Goal: Find specific page/section: Find specific page/section

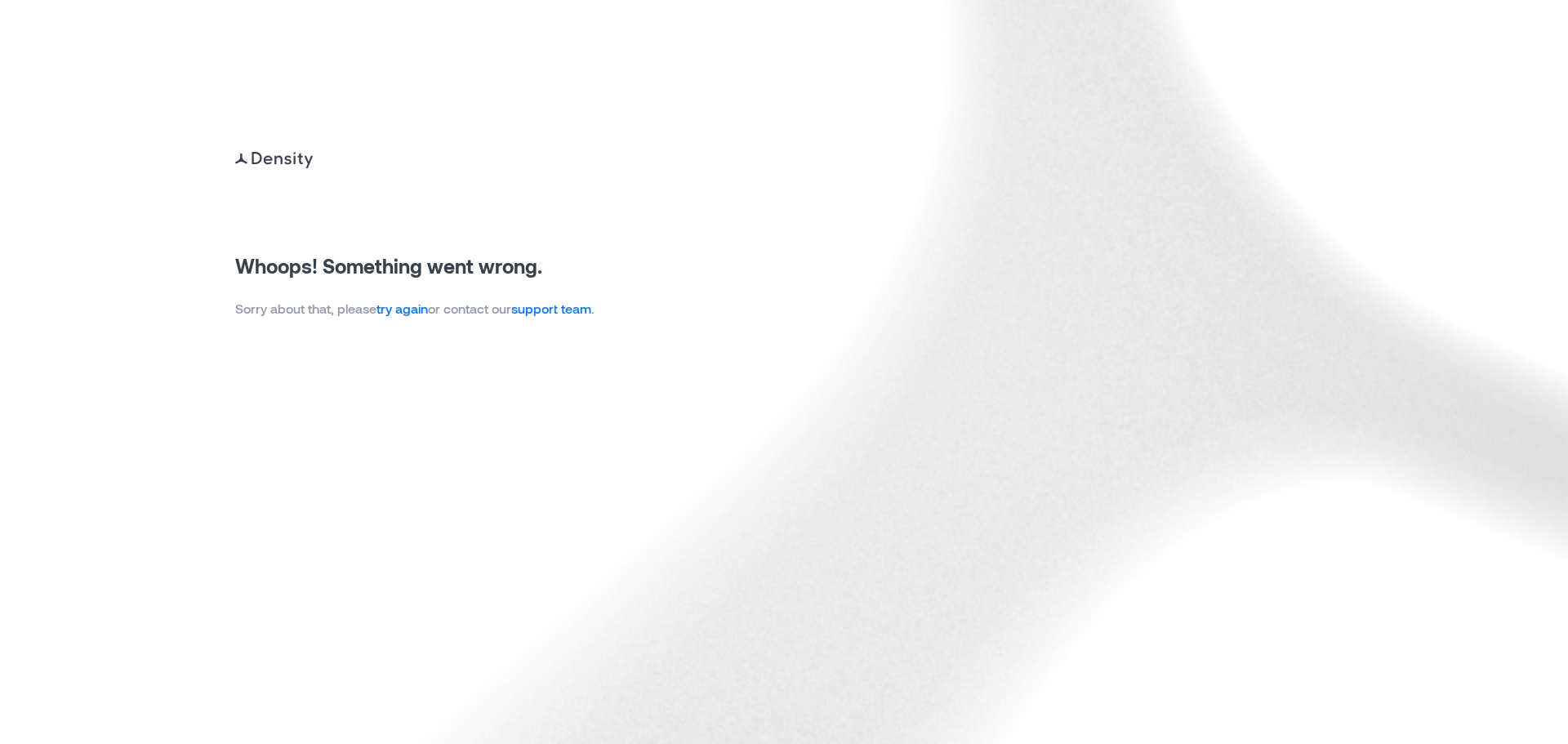
click at [410, 310] on link "try again" at bounding box center [402, 308] width 52 height 15
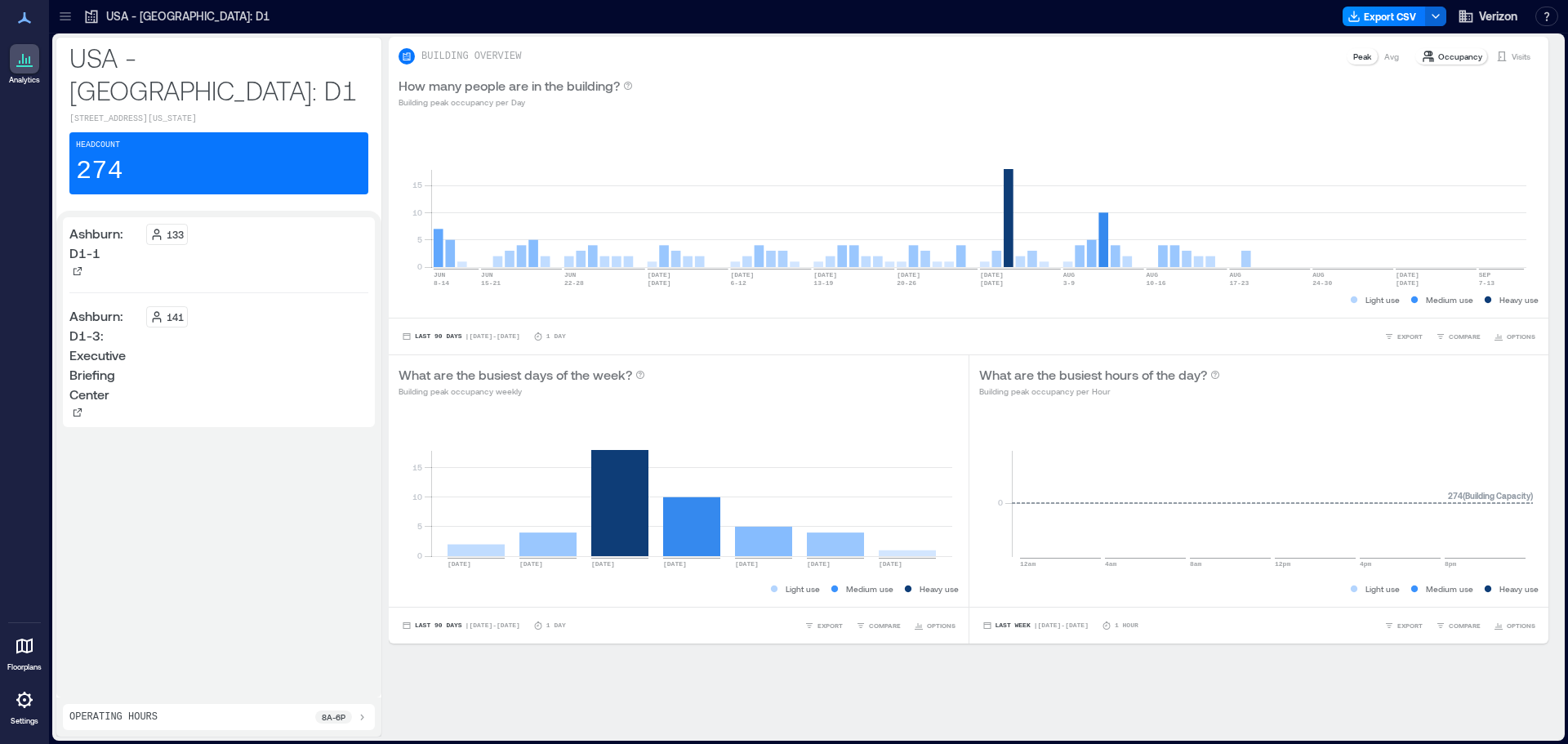
click at [73, 18] on icon at bounding box center [65, 16] width 16 height 16
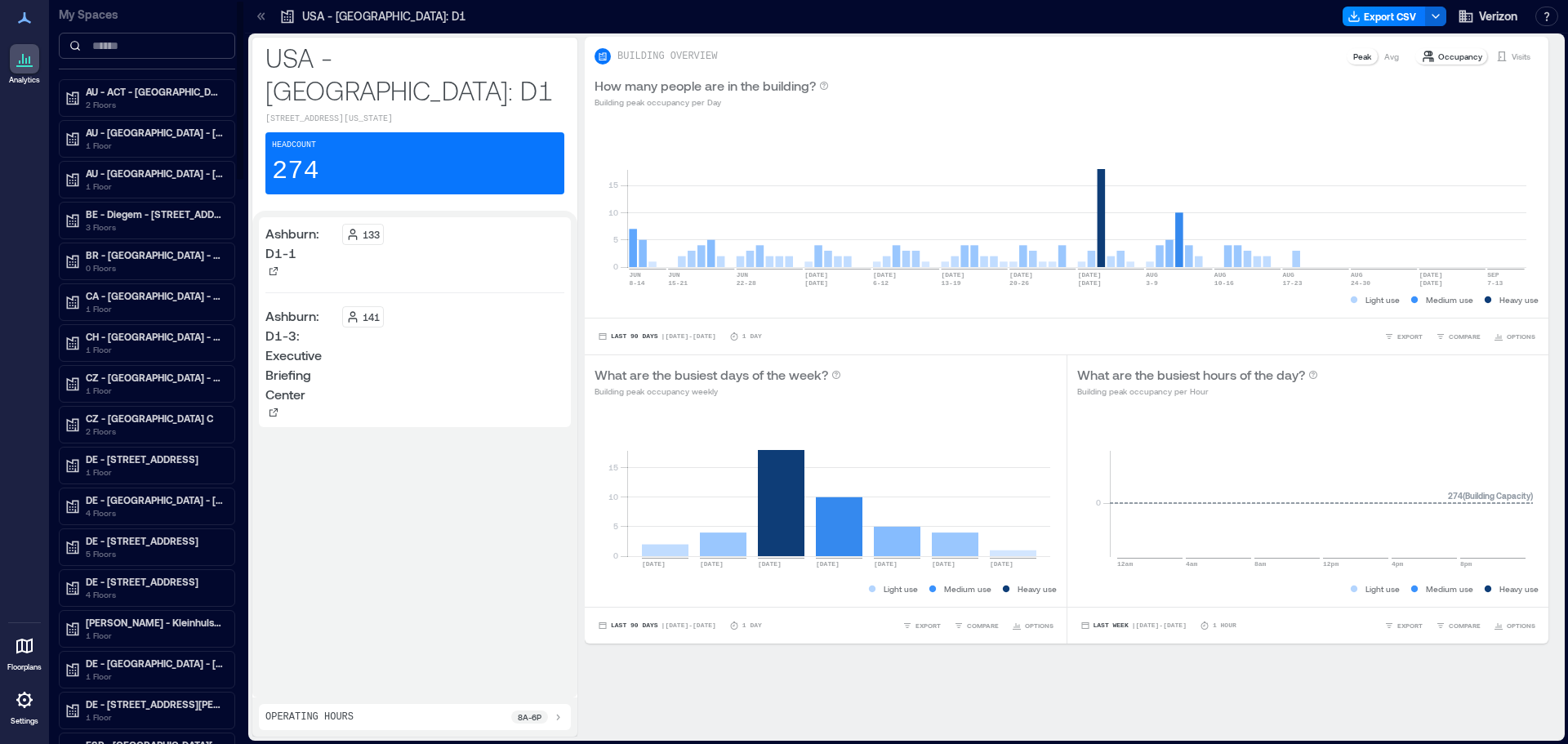
click at [154, 42] on input at bounding box center [146, 45] width 176 height 26
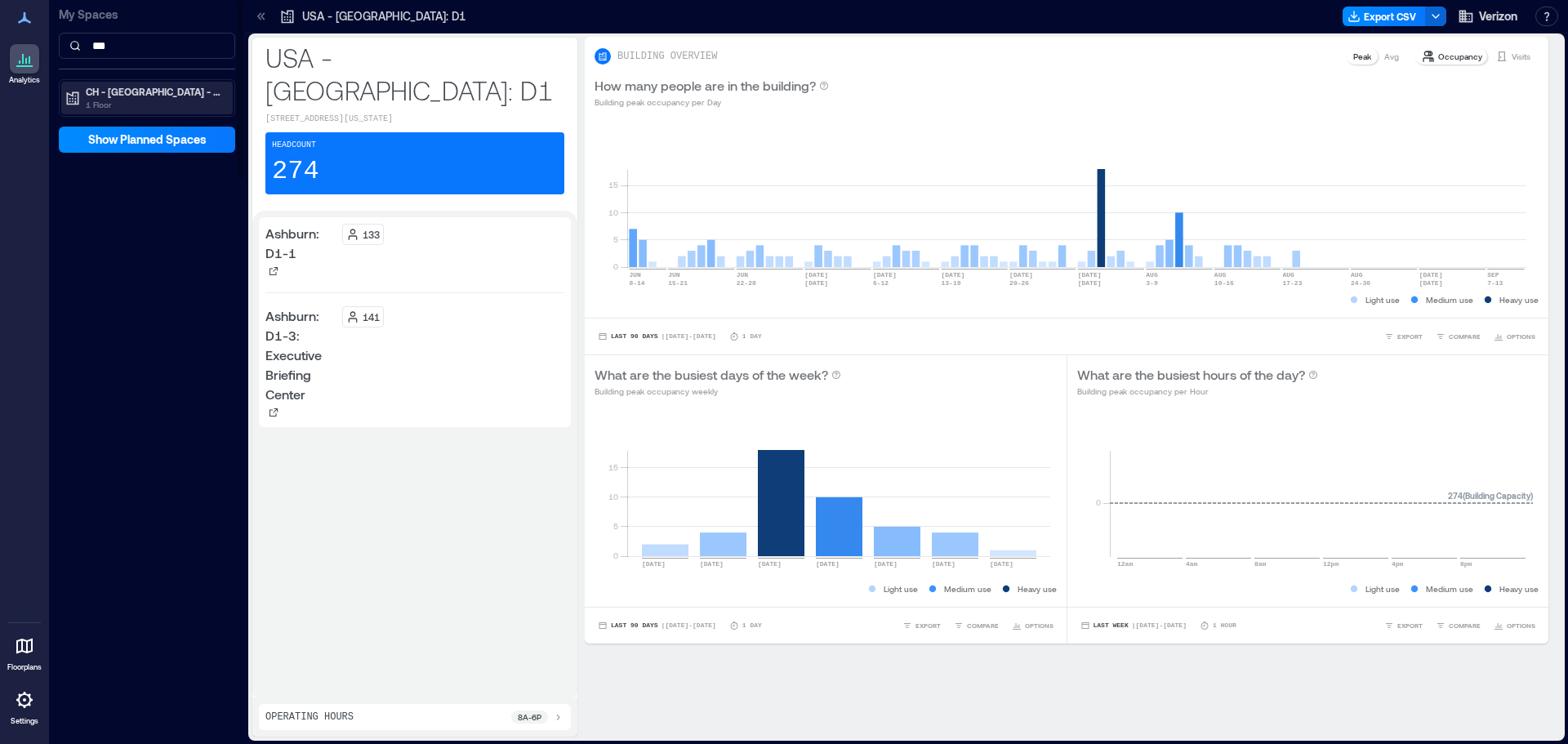
click at [169, 97] on p "CH - [GEOGRAPHIC_DATA] - [STREET_ADDRESS]" at bounding box center [154, 92] width 137 height 13
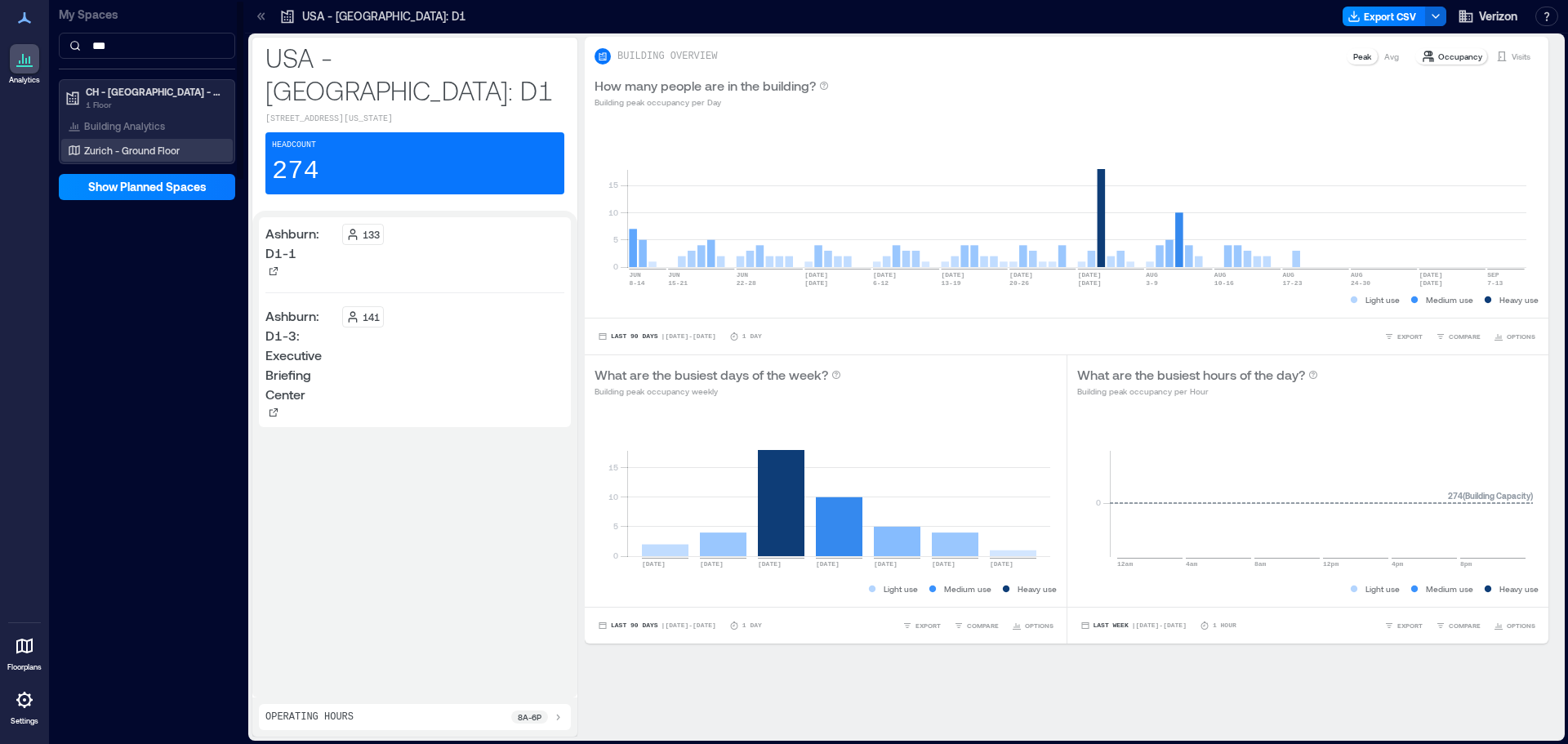
click at [147, 147] on p "Zurich - Ground Floor" at bounding box center [132, 150] width 96 height 13
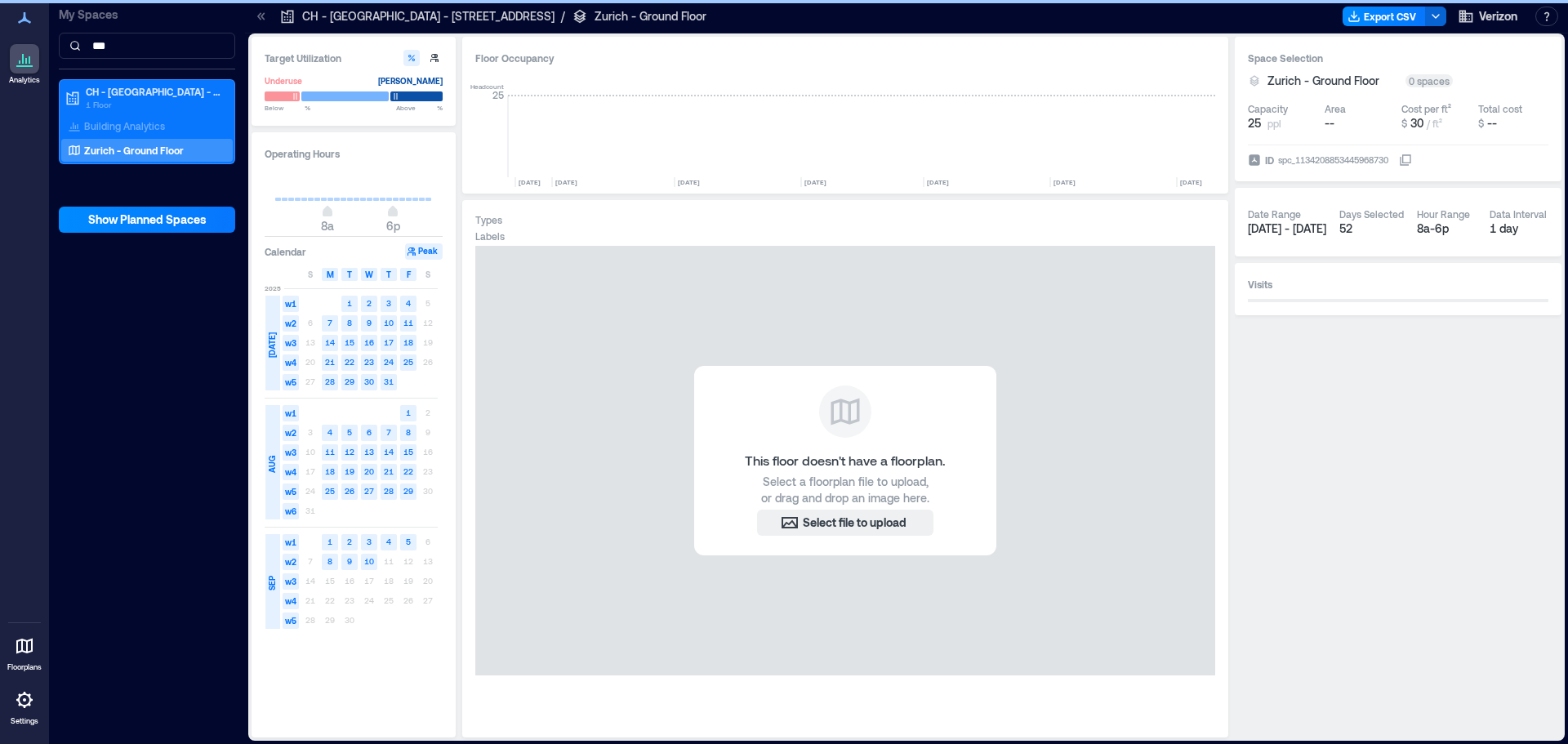
scroll to position [0, 2991]
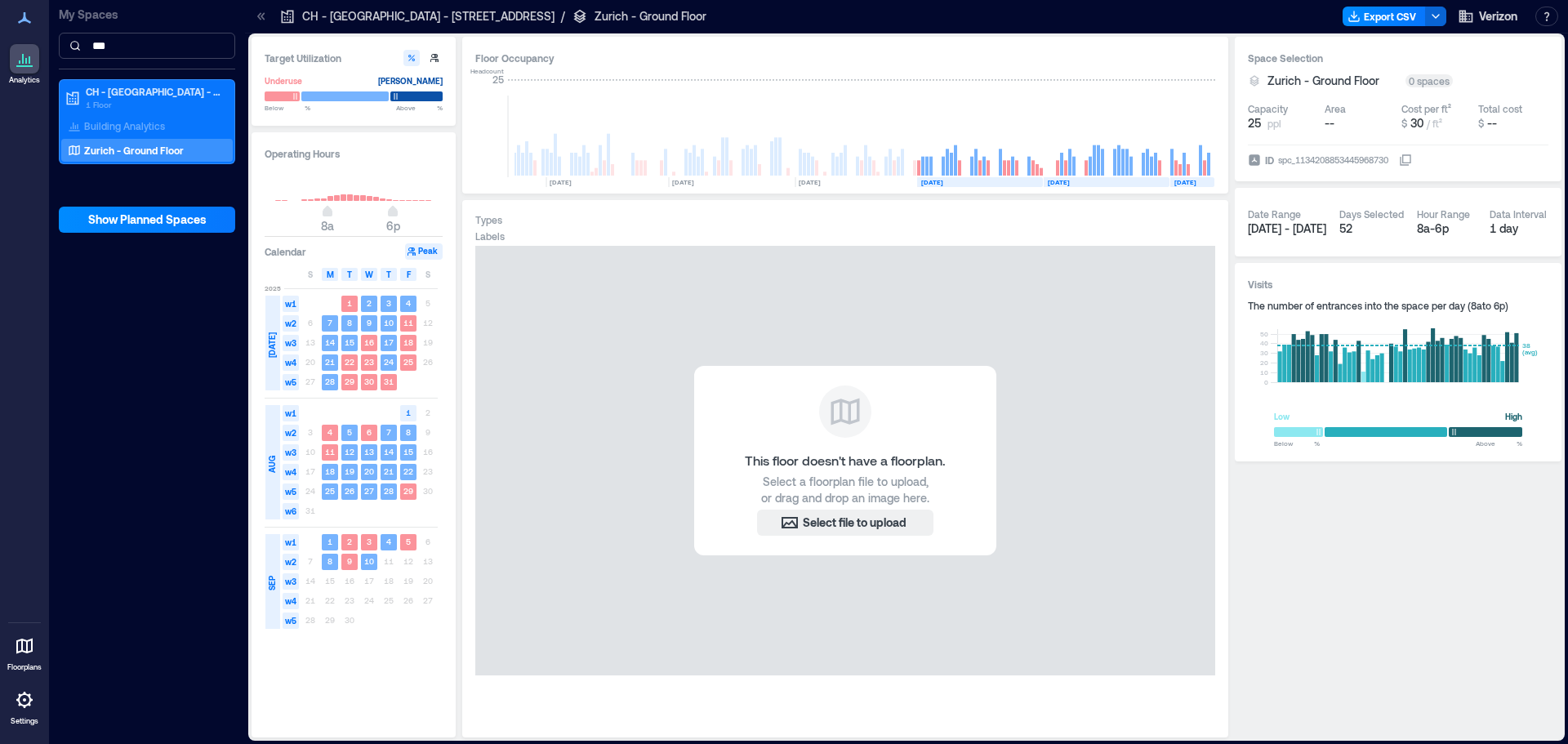
click at [143, 40] on input "***" at bounding box center [146, 45] width 176 height 26
type input "*"
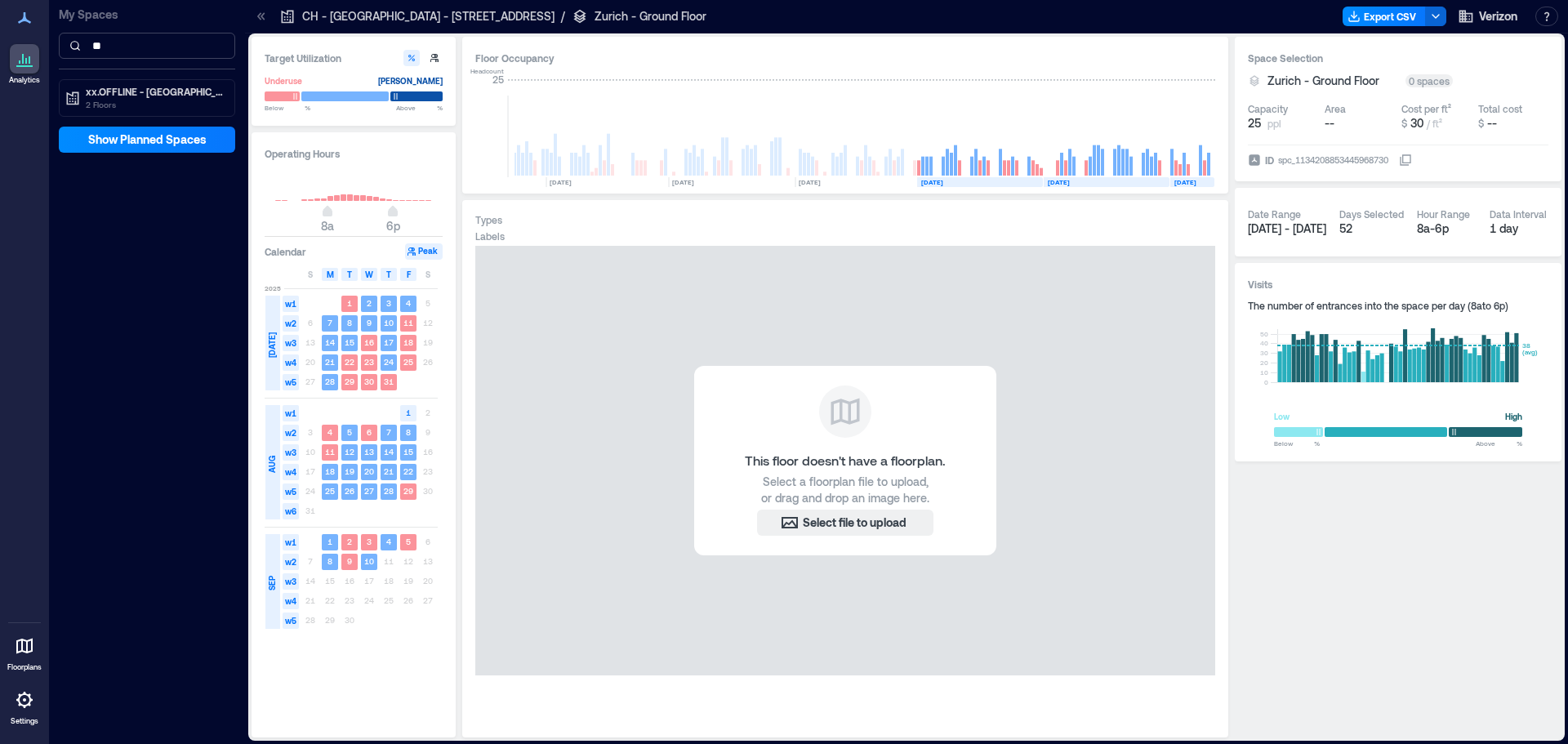
type input "*"
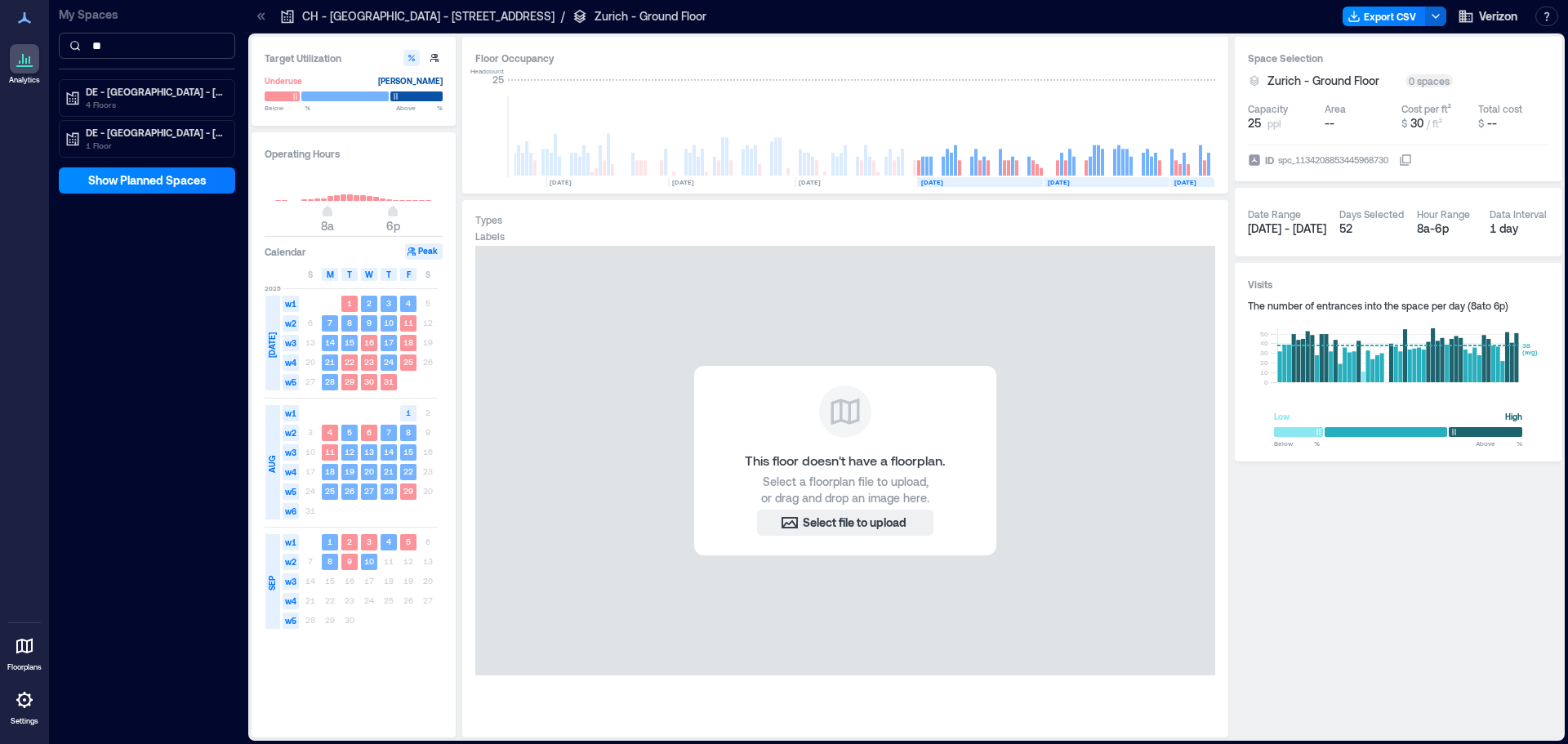
type input "*"
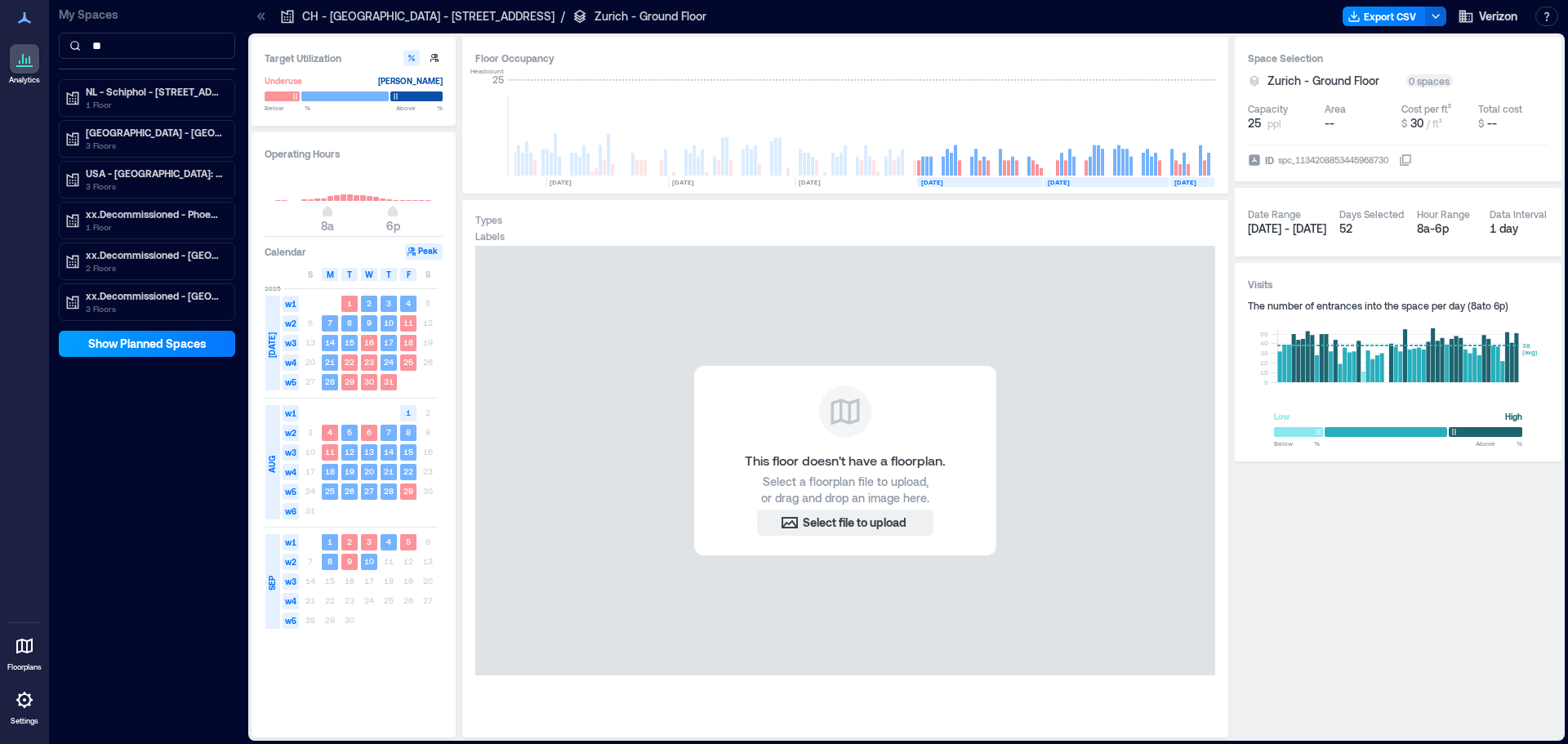
click at [159, 347] on span "Show Planned Spaces" at bounding box center [147, 343] width 119 height 16
click at [153, 339] on span "Hide Planned Spaces" at bounding box center [147, 343] width 114 height 16
click at [153, 339] on span "Show Planned Spaces" at bounding box center [147, 343] width 119 height 16
click at [153, 339] on span "Hide Planned Spaces" at bounding box center [147, 343] width 114 height 16
click at [146, 47] on input "**" at bounding box center [146, 45] width 176 height 26
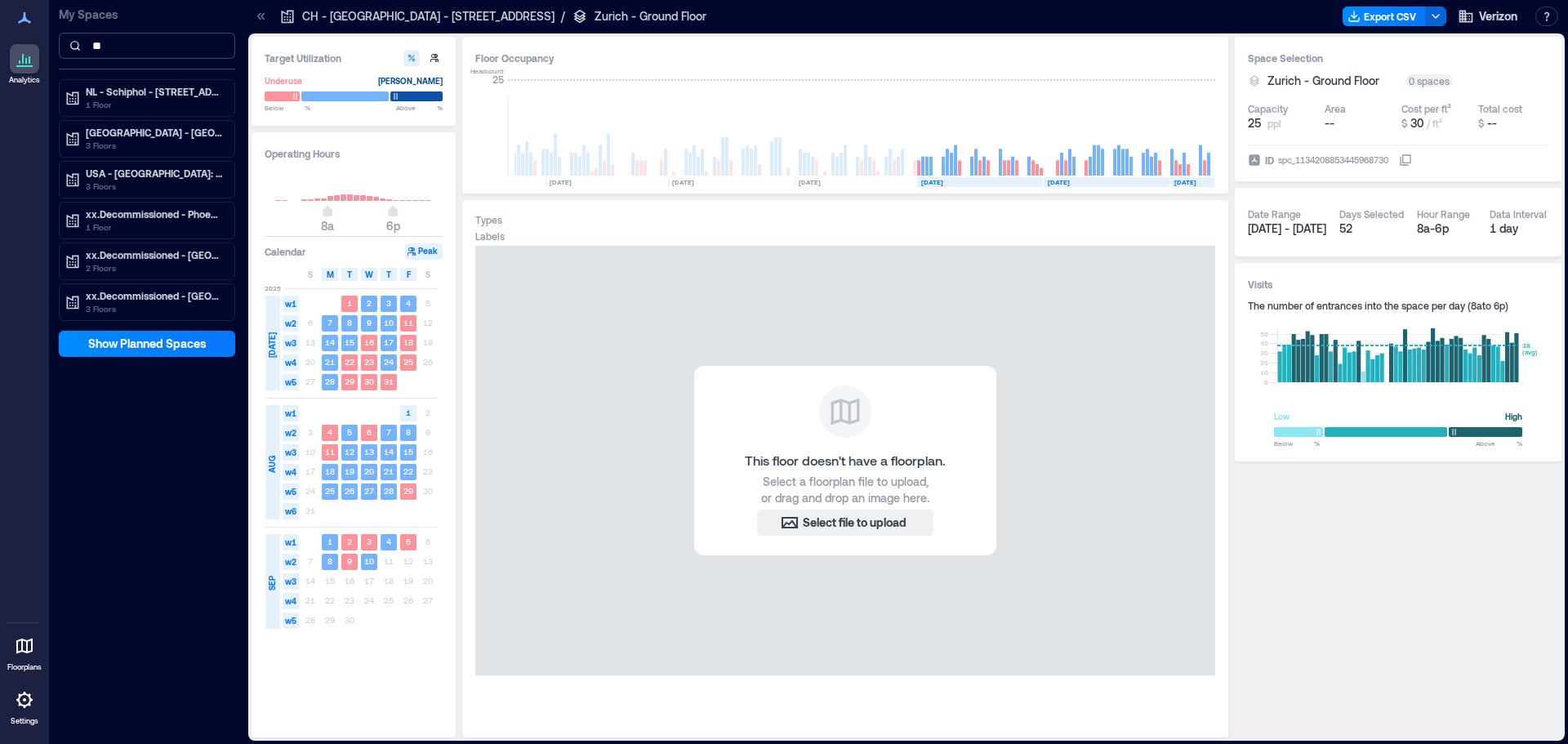
type input "*"
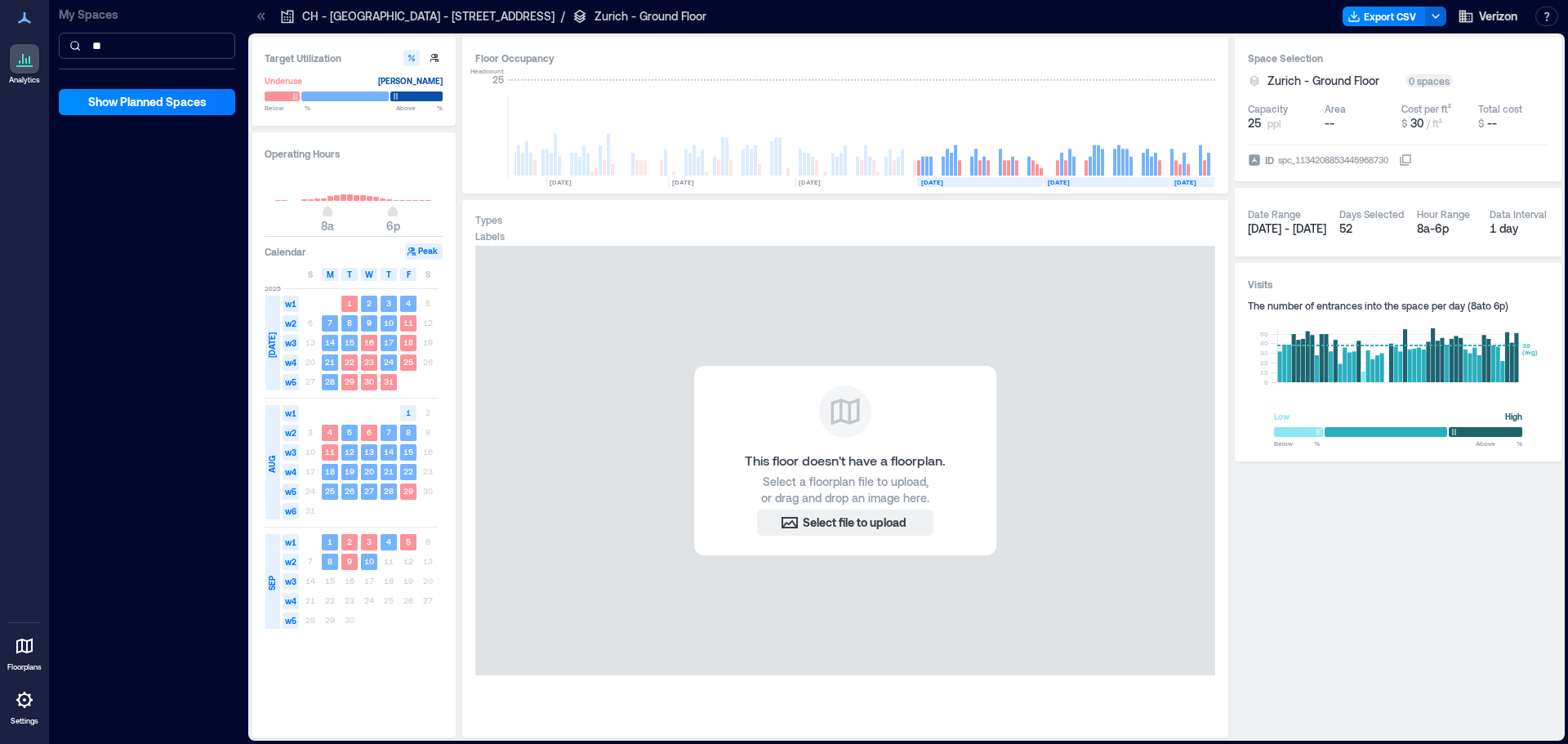
type input "*"
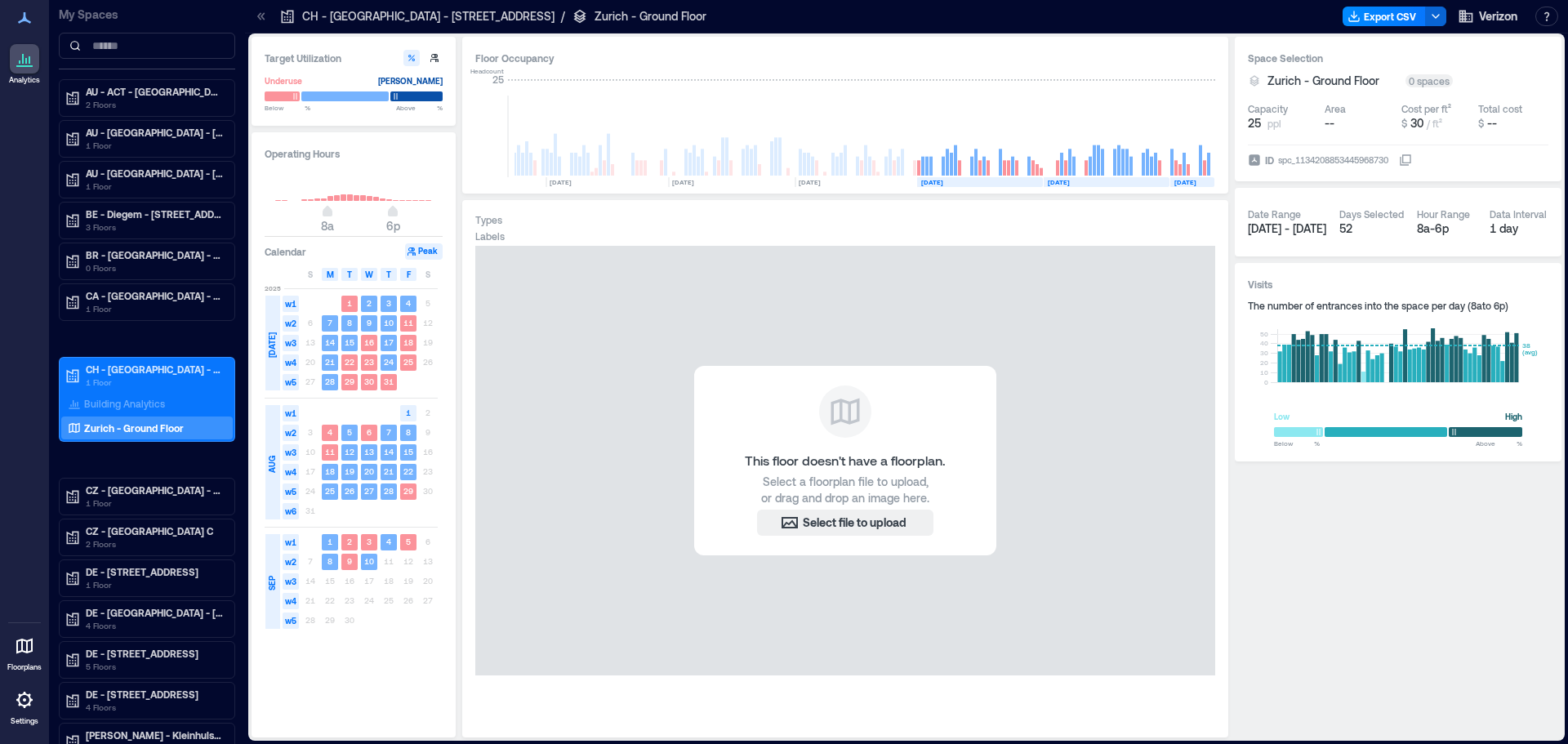
click at [718, 13] on div at bounding box center [1027, 15] width 618 height 26
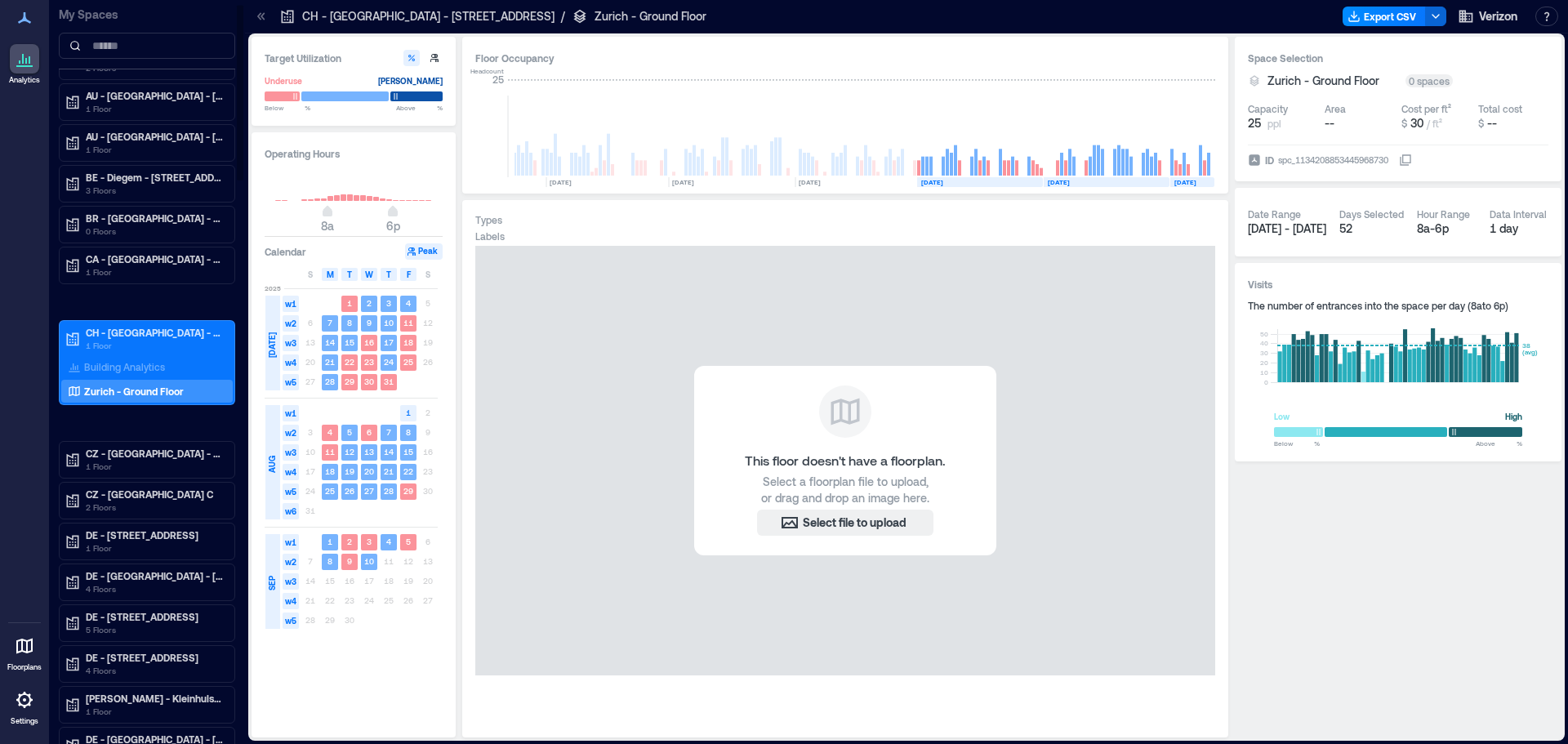
scroll to position [0, 0]
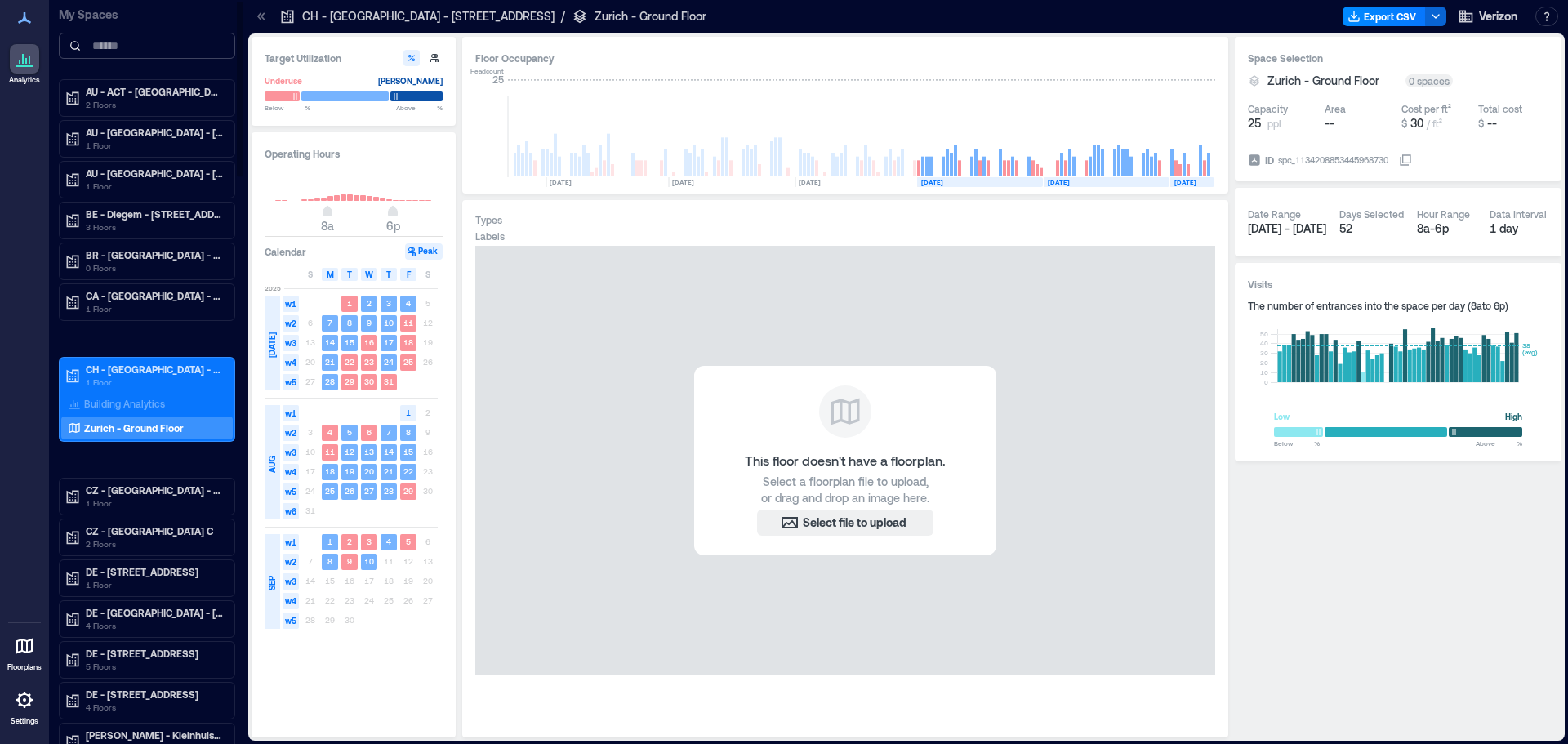
click at [148, 57] on input at bounding box center [146, 45] width 176 height 26
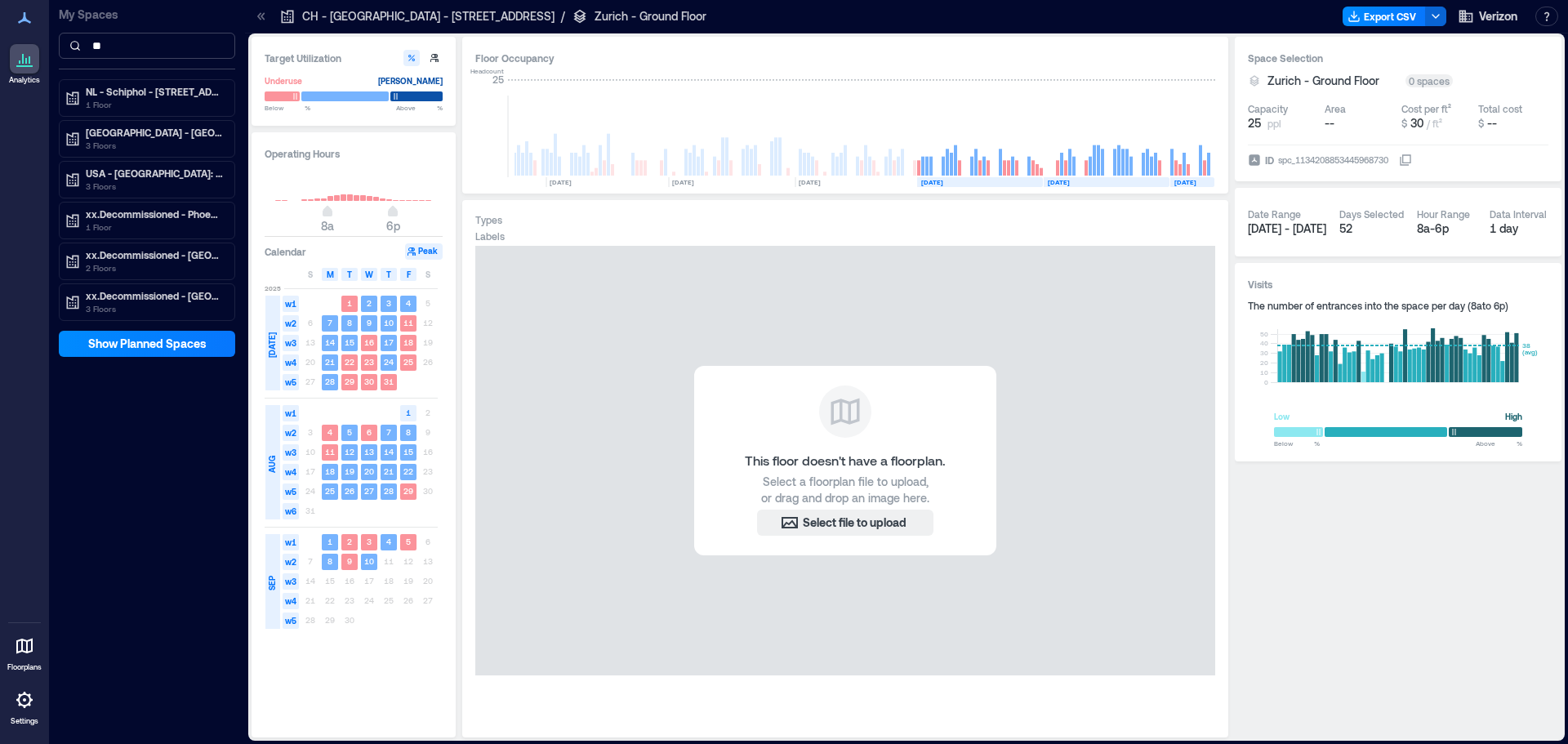
type input "*"
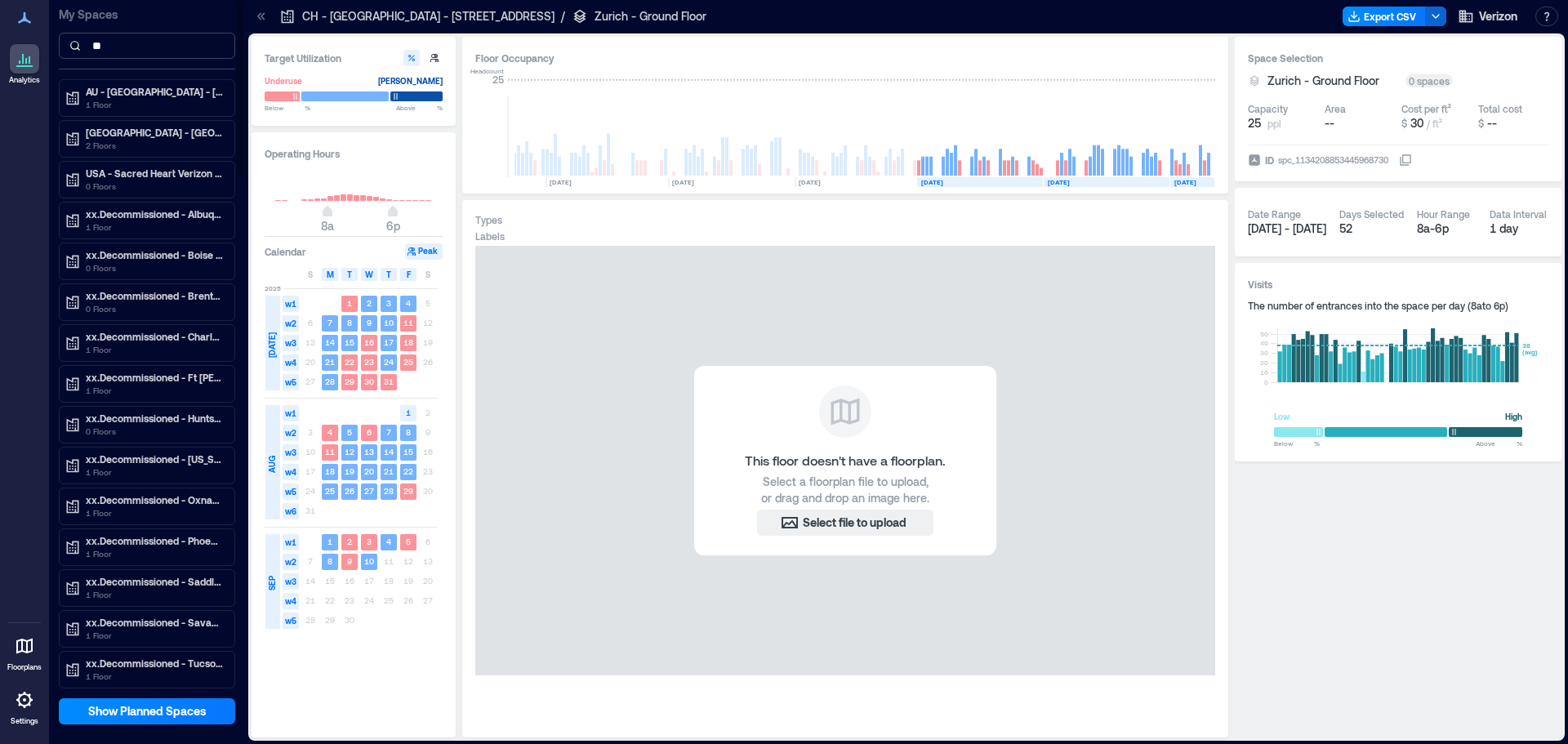
type input "*"
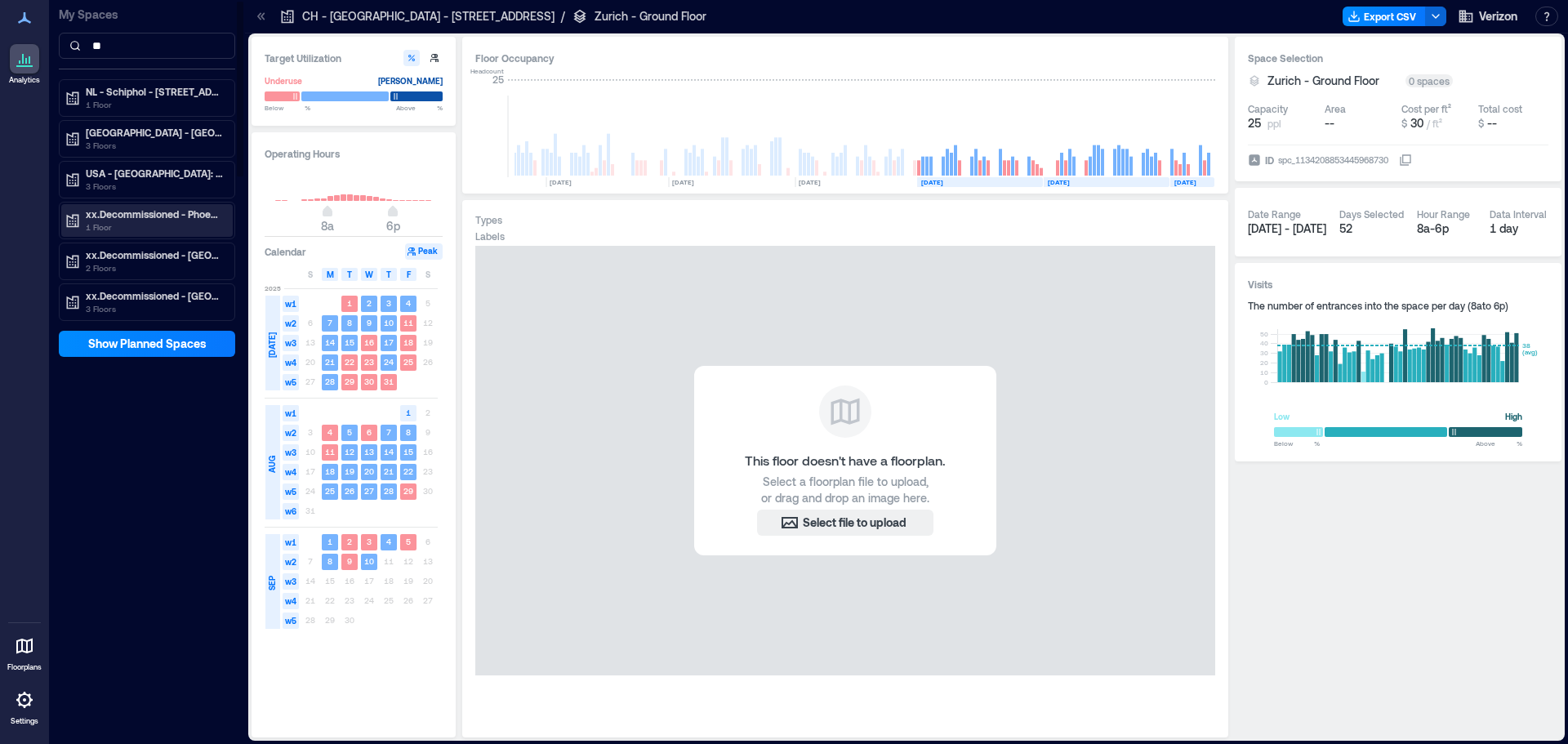
type input "**"
click at [189, 214] on p "xx.Decommissioned - Phoenix Regus Office" at bounding box center [154, 214] width 137 height 13
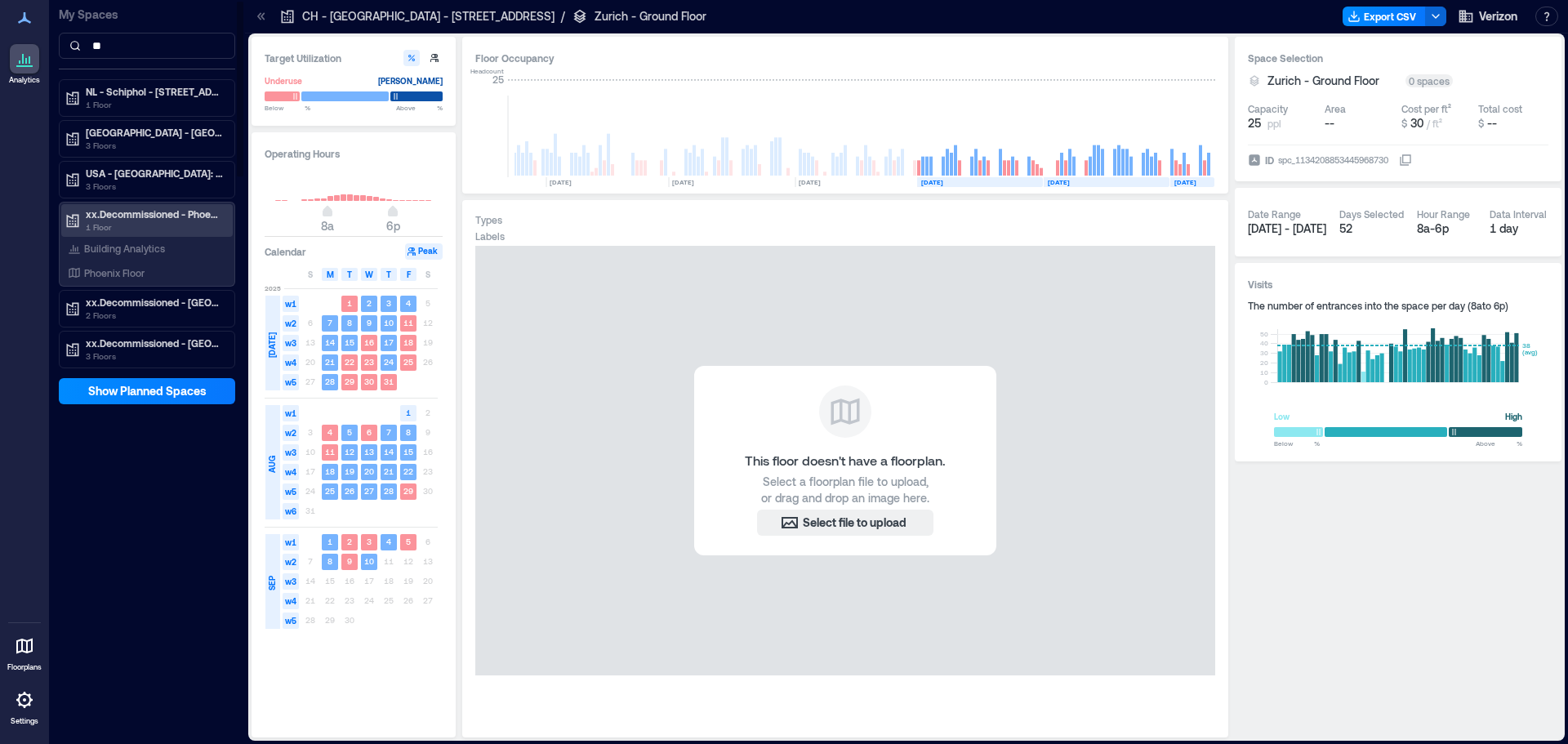
click at [190, 213] on p "xx.Decommissioned - Phoenix Regus Office" at bounding box center [154, 214] width 137 height 13
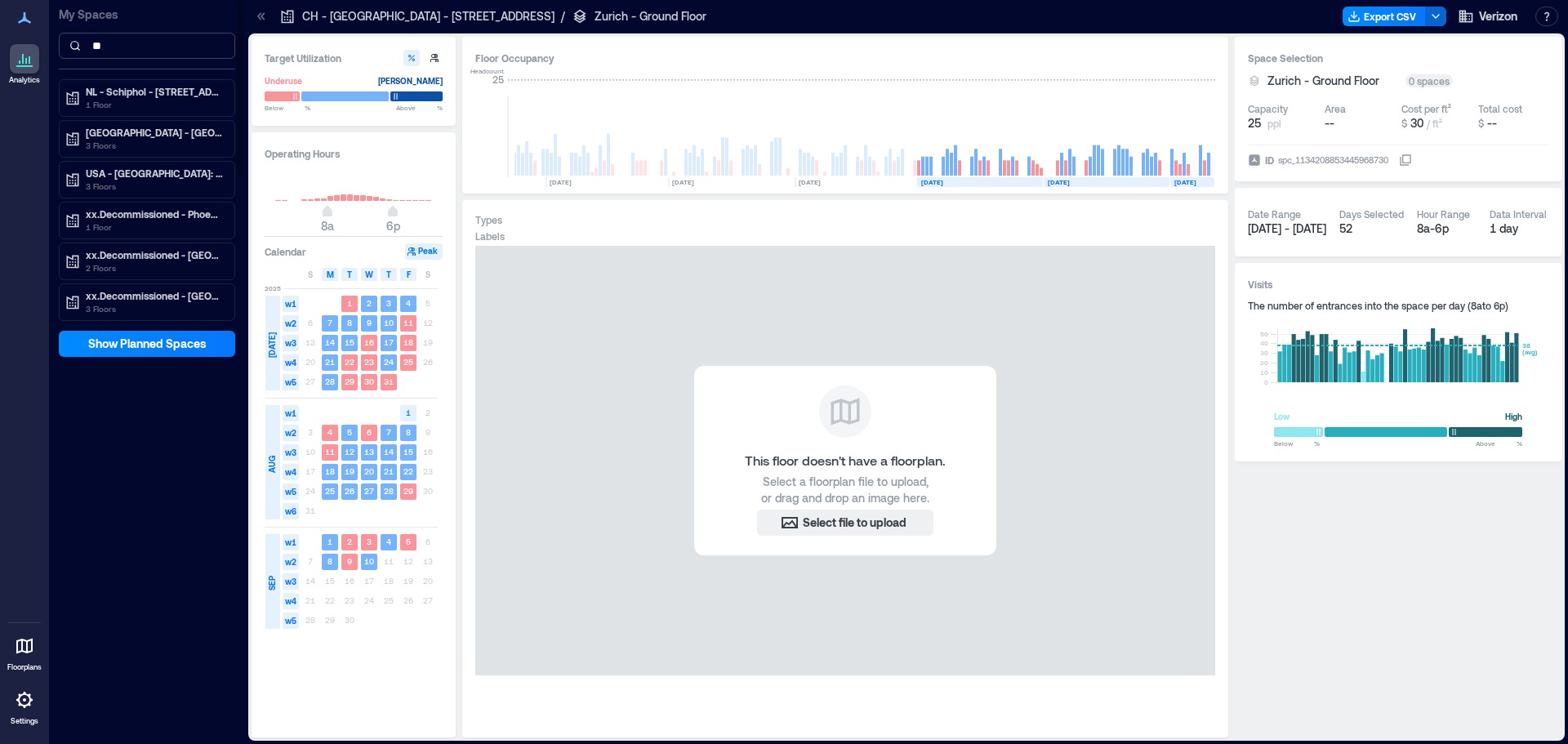
click at [131, 42] on input "**" at bounding box center [146, 45] width 176 height 26
click at [121, 427] on div "My Spaces ** NL - Schiphol - Cateringweg 5 (NAP) 1 Floor Plaza D Northgate - Al…" at bounding box center [146, 372] width 196 height 744
